Goal: Communication & Community: Answer question/provide support

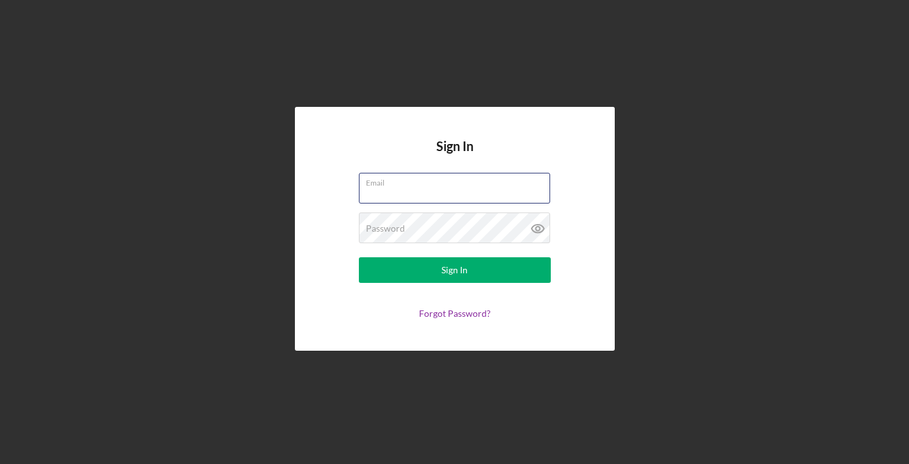
type input "[EMAIL_ADDRESS][DOMAIN_NAME]"
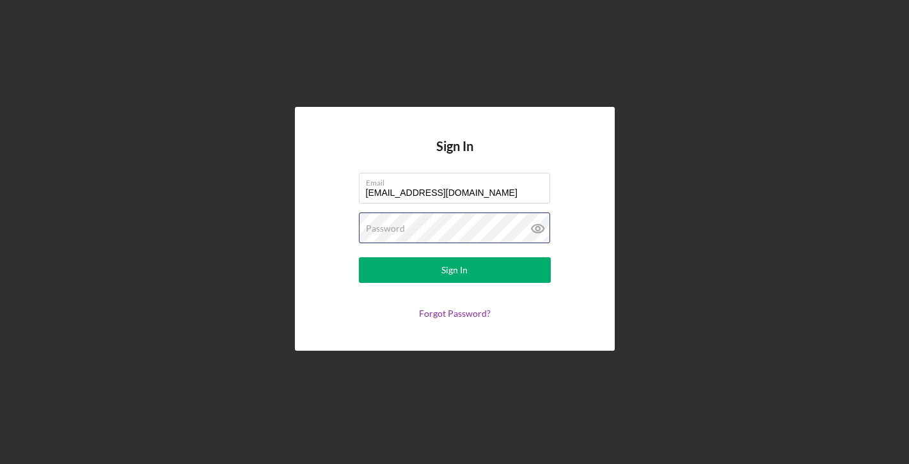
click at [454, 270] on button "Sign In" at bounding box center [455, 270] width 192 height 26
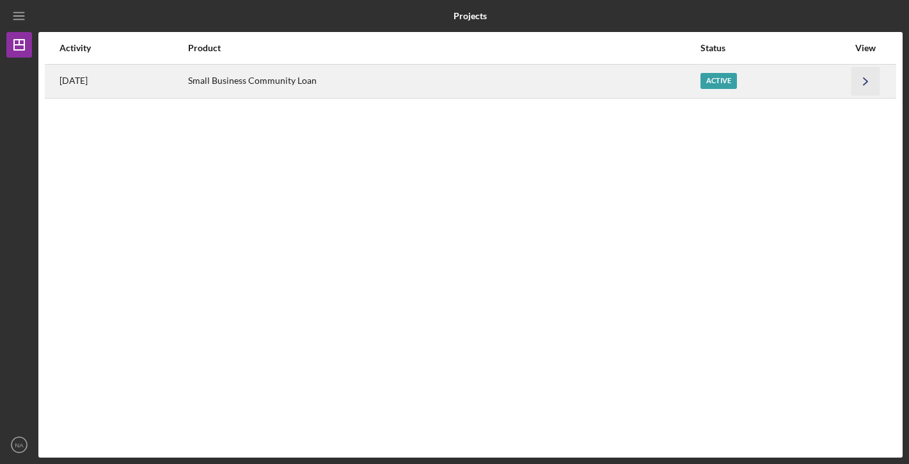
click at [858, 77] on icon "Icon/Navigate" at bounding box center [866, 81] width 29 height 29
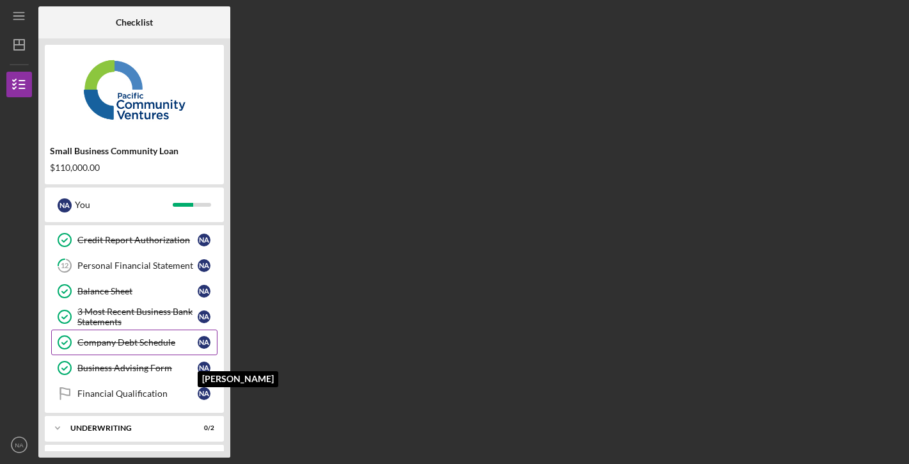
scroll to position [212, 0]
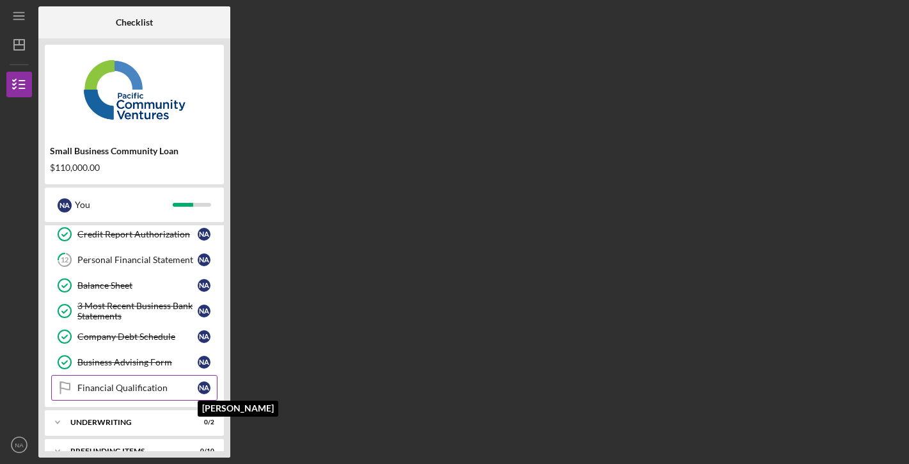
click at [202, 390] on div "N A" at bounding box center [204, 387] width 13 height 13
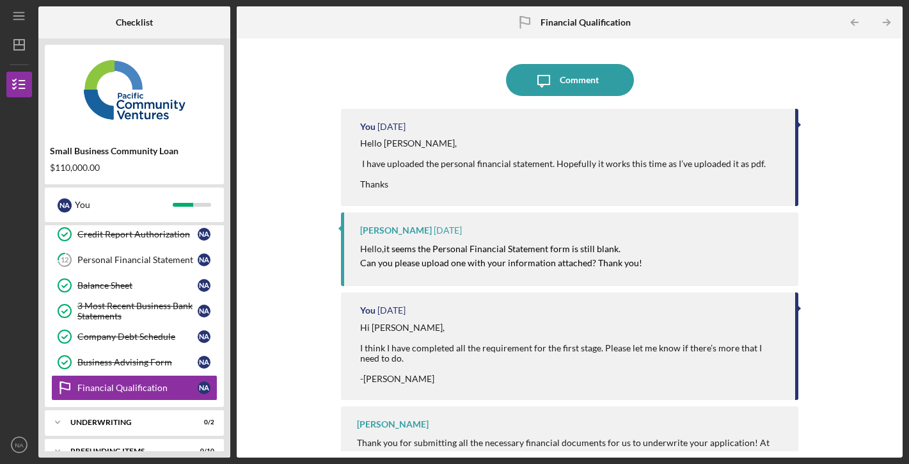
click at [568, 60] on div at bounding box center [570, 61] width 458 height 6
click at [568, 81] on div "Comment" at bounding box center [579, 80] width 39 height 32
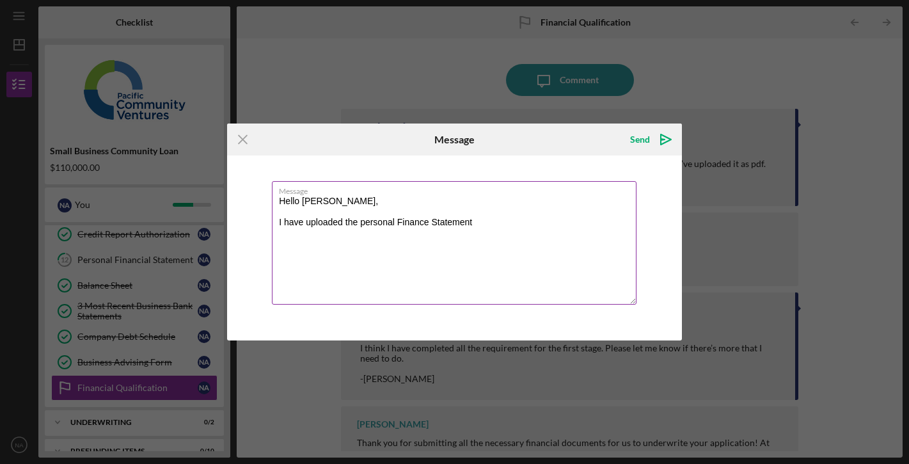
drag, startPoint x: 568, startPoint y: 81, endPoint x: 484, endPoint y: 221, distance: 163.3
click at [484, 221] on textarea "Hello Raymond, I have uploaded the personal Finance Statement" at bounding box center [454, 242] width 365 height 123
drag, startPoint x: 481, startPoint y: 221, endPoint x: 280, endPoint y: 221, distance: 200.3
click at [280, 221] on textarea "Hello Raymond, I have uploaded the personal Finance Statement" at bounding box center [454, 242] width 365 height 123
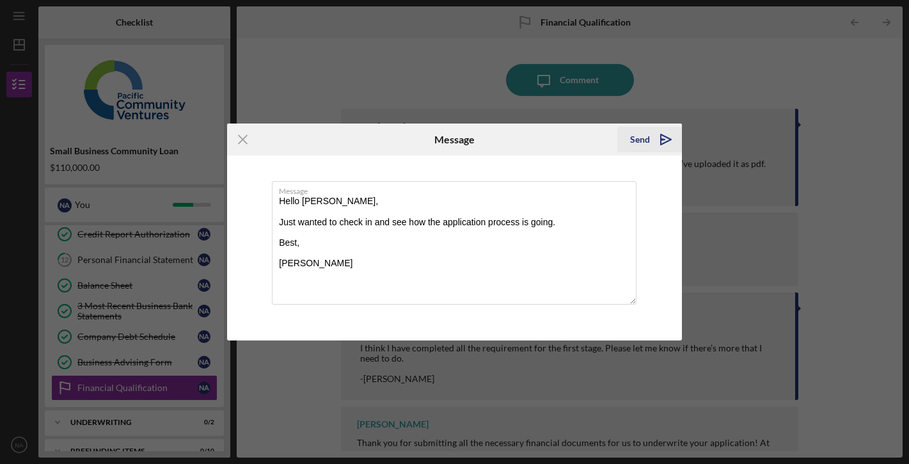
type textarea "Hello Raymond, Just wanted to check in and see how the application process is g…"
click at [667, 141] on icon "Icon/icon-invite-send" at bounding box center [666, 139] width 32 height 32
